Goal: Task Accomplishment & Management: Manage account settings

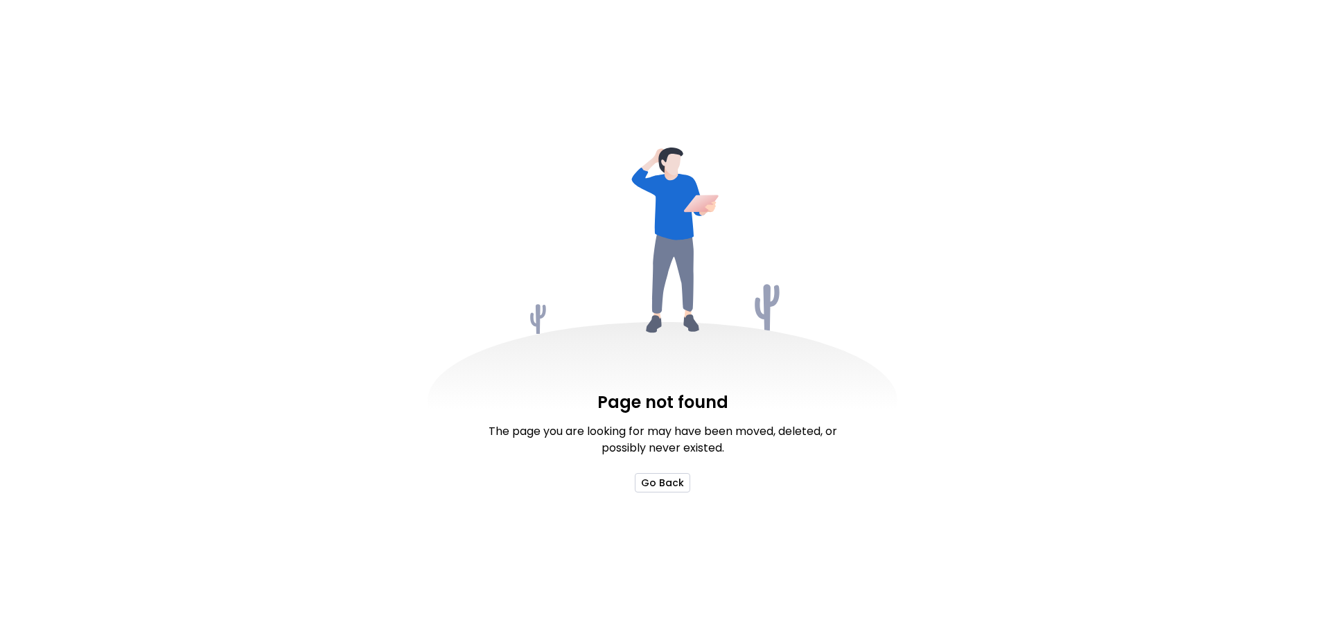
click at [670, 487] on button "Go Back" at bounding box center [662, 482] width 55 height 19
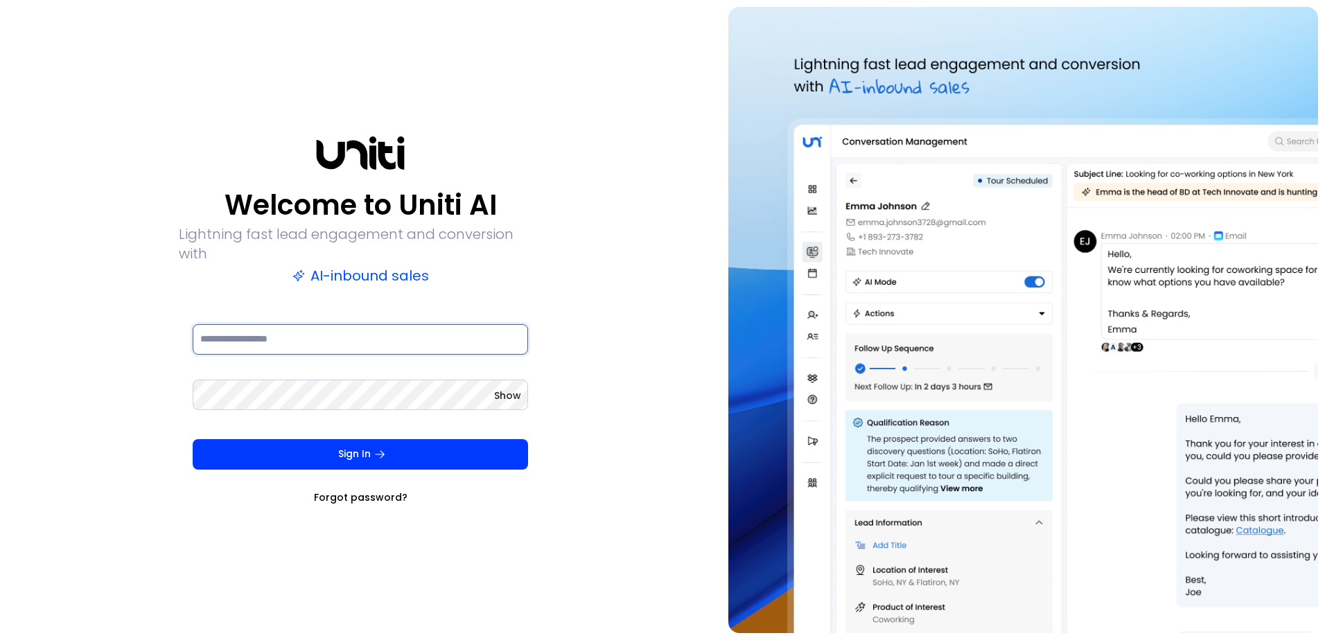
type input "**********"
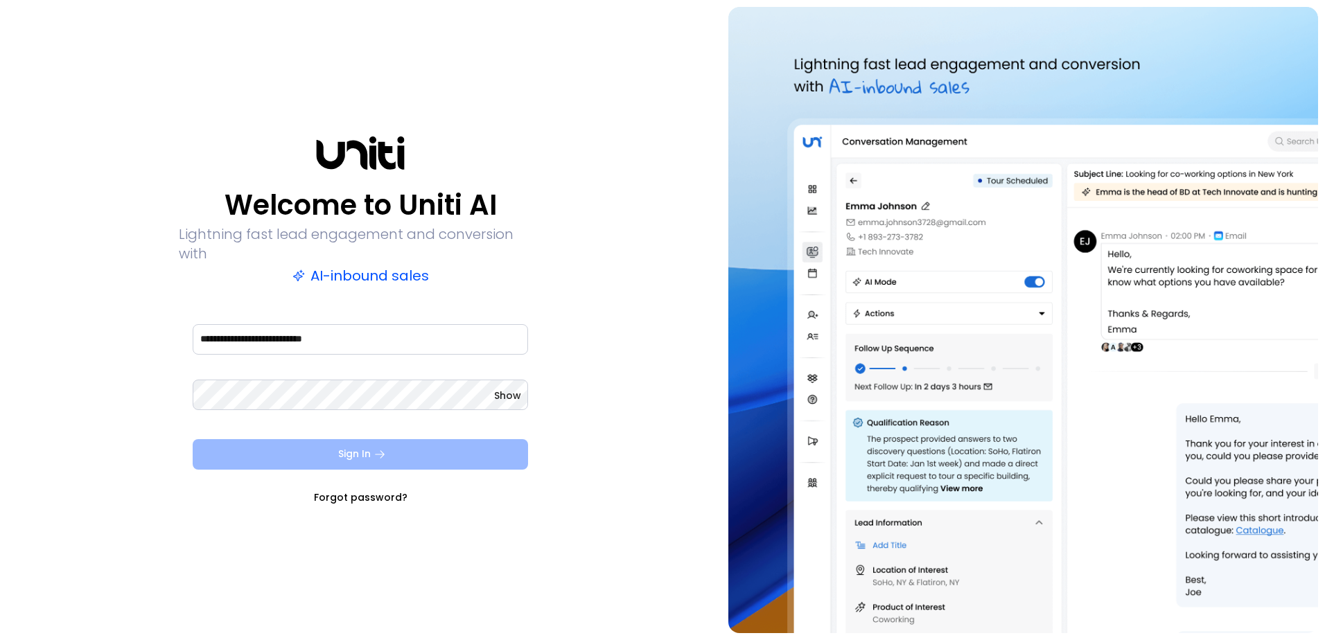
click at [448, 451] on button "Sign In" at bounding box center [360, 454] width 335 height 30
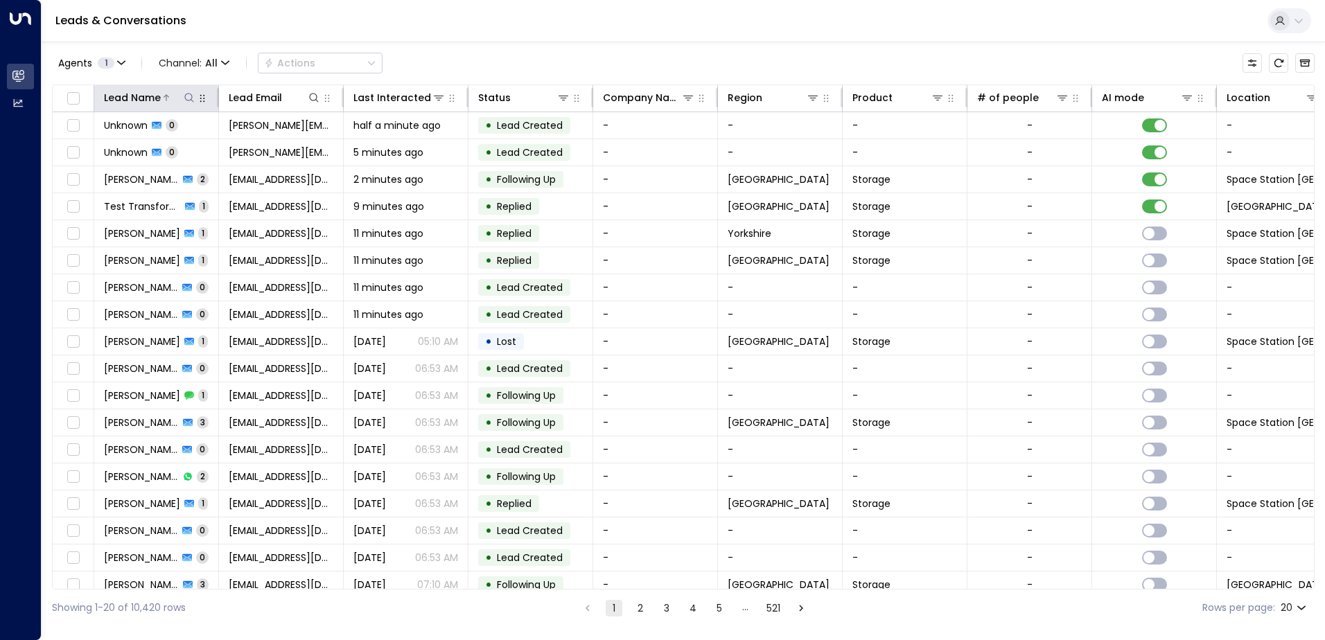
click at [187, 99] on icon at bounding box center [189, 97] width 11 height 11
type input "*****"
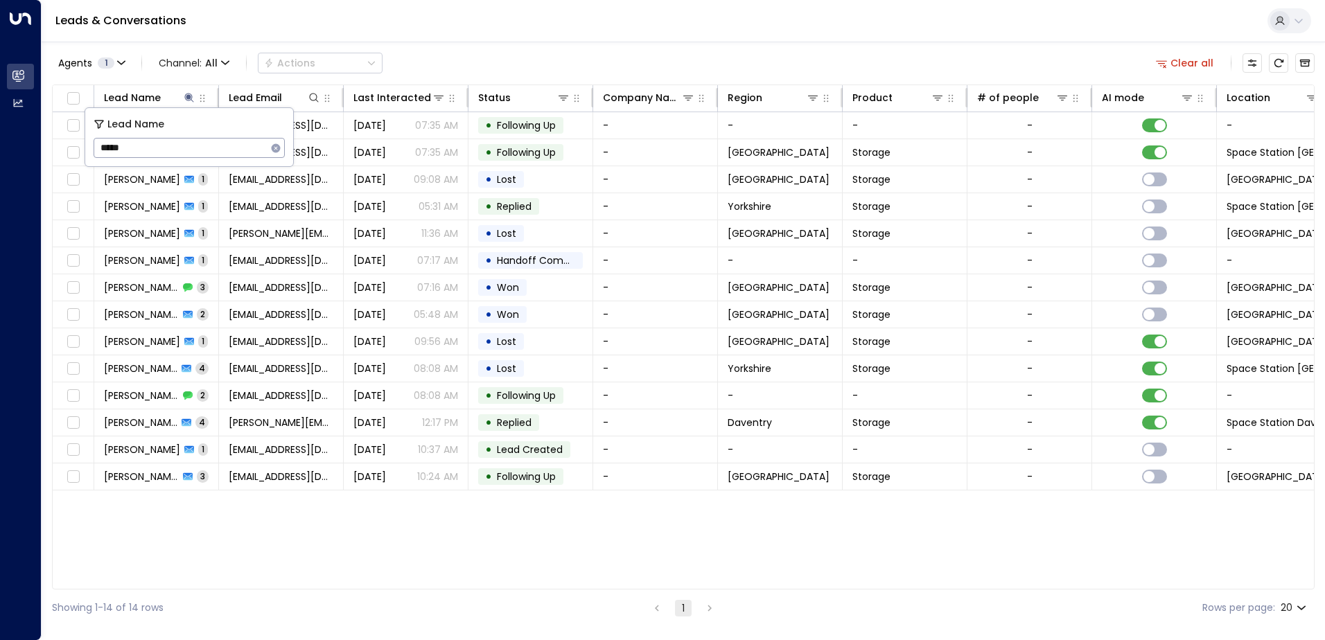
click at [443, 2] on div "Leads & Conversations" at bounding box center [684, 21] width 1284 height 42
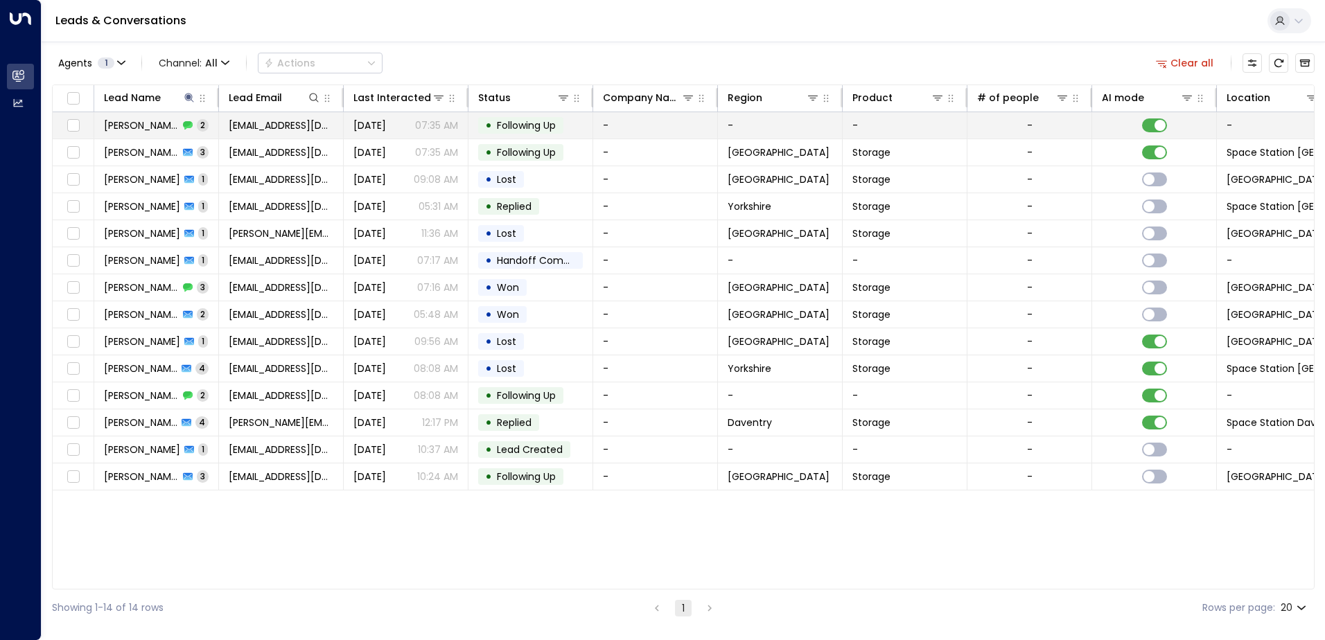
click at [386, 129] on span "[DATE]" at bounding box center [369, 126] width 33 height 14
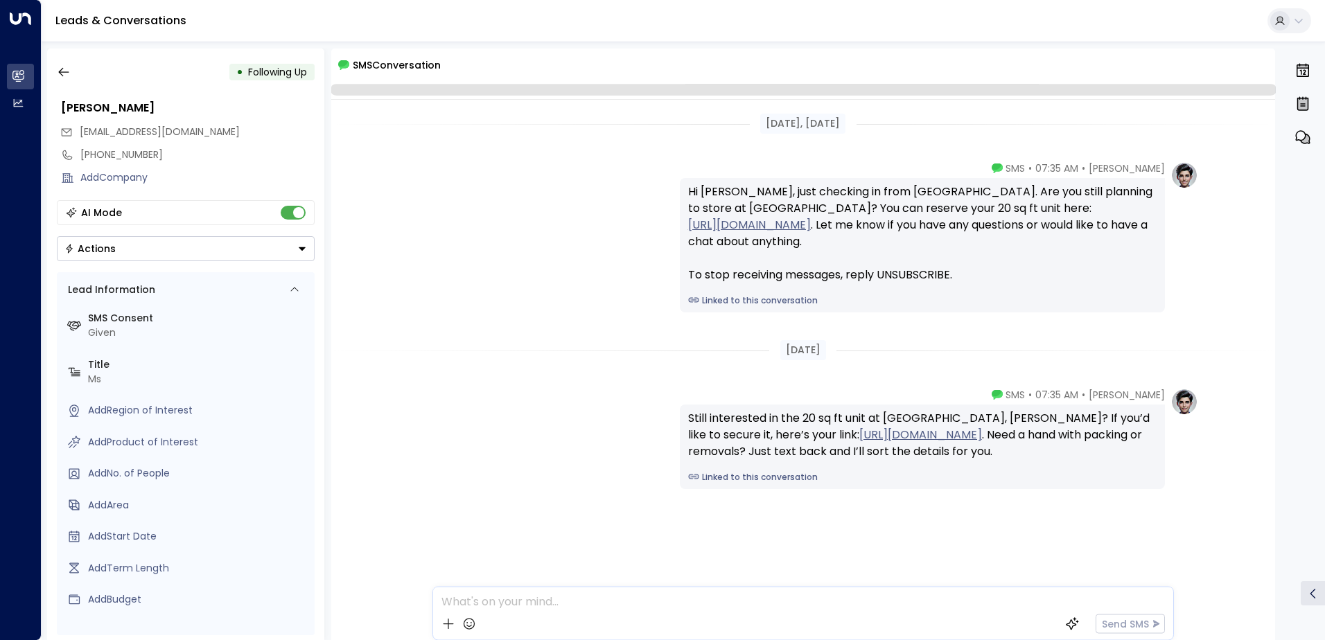
scroll to position [4, 0]
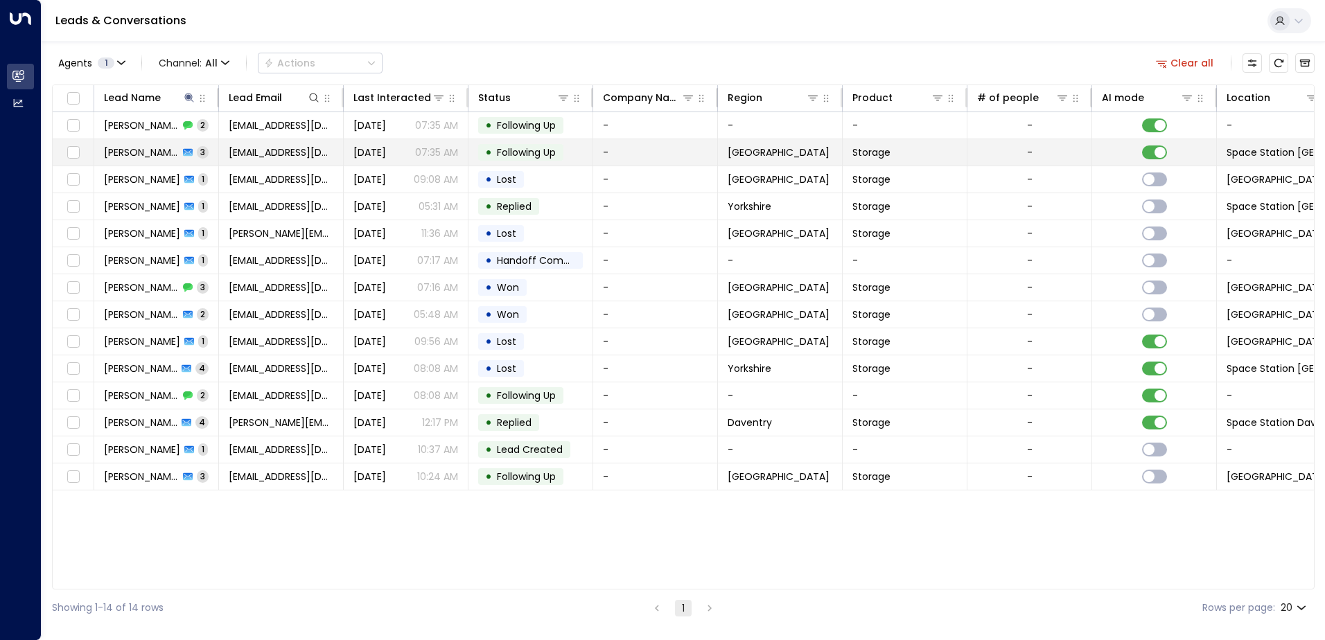
click at [272, 148] on span "[EMAIL_ADDRESS][DOMAIN_NAME]" at bounding box center [281, 153] width 105 height 14
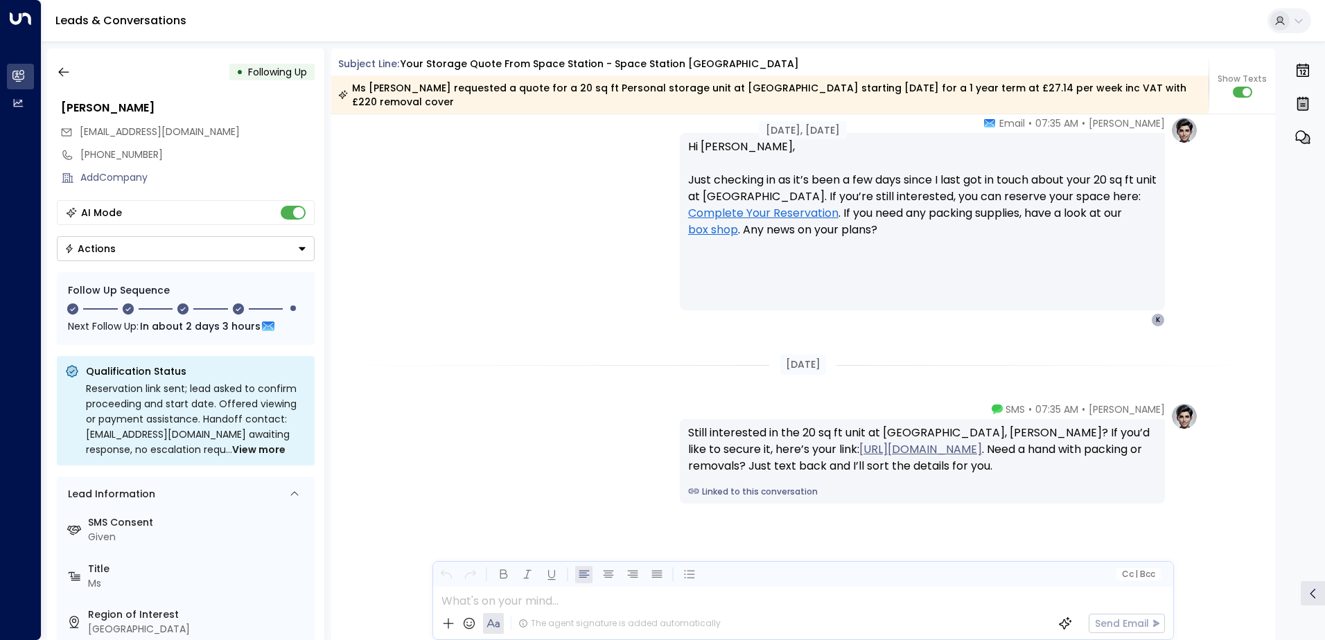
scroll to position [1986, 0]
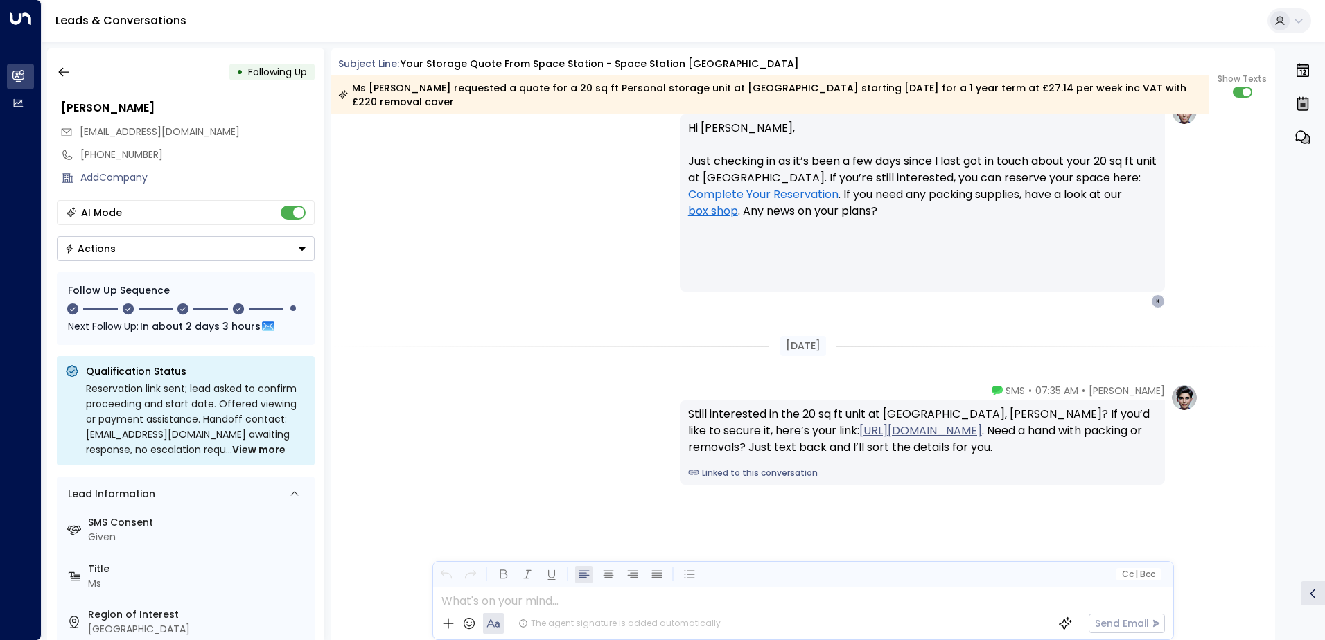
click at [243, 92] on div "• Following Up [PERSON_NAME] [EMAIL_ADDRESS][DOMAIN_NAME] [PHONE_NUMBER] Add Co…" at bounding box center [185, 345] width 277 height 592
